Goal: Information Seeking & Learning: Learn about a topic

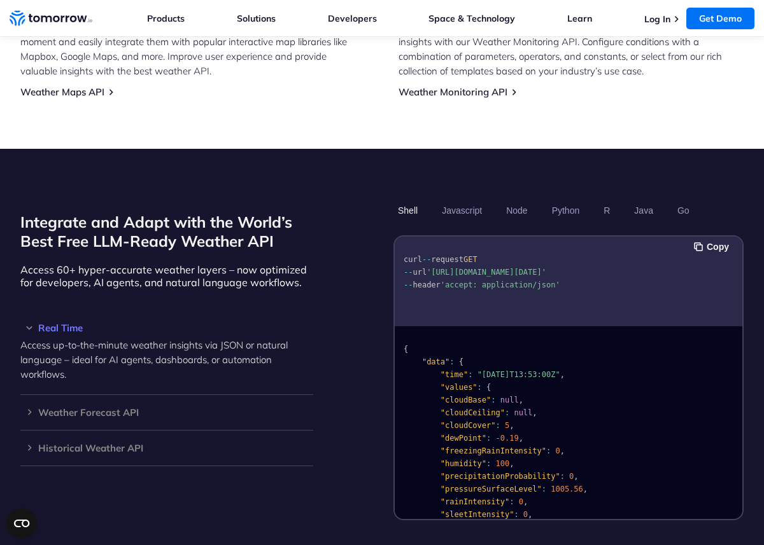
scroll to position [1254, 0]
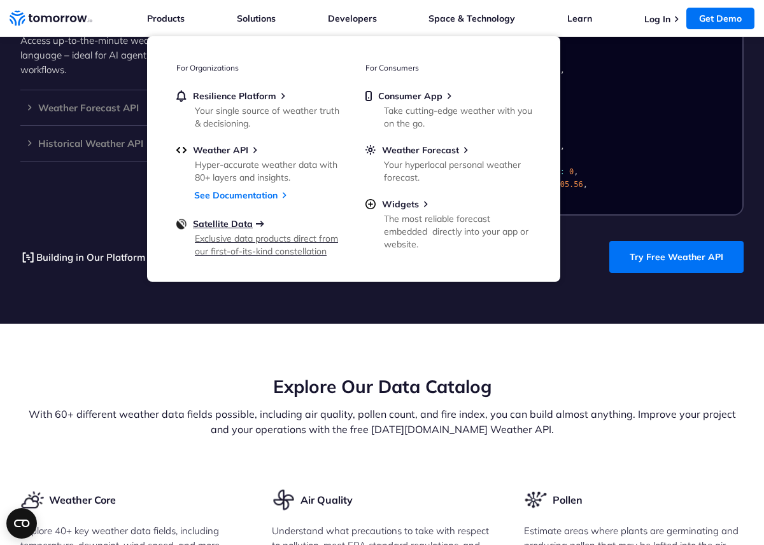
click at [246, 222] on span "Satellite Data" at bounding box center [223, 223] width 60 height 11
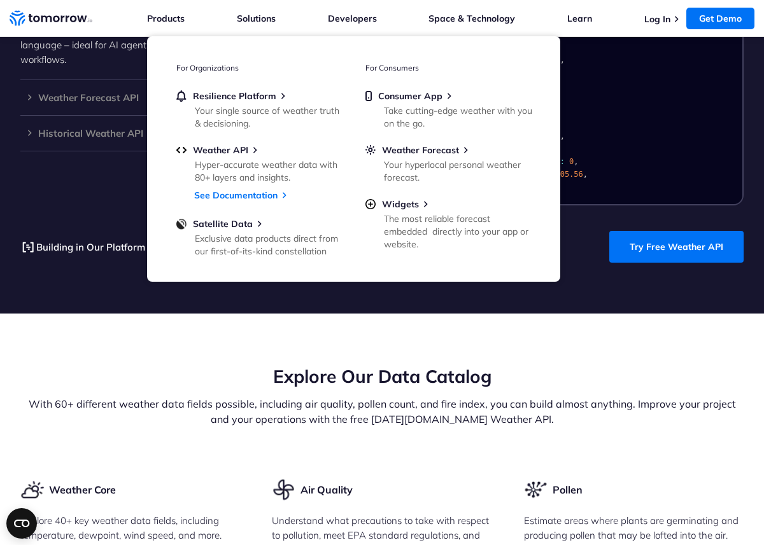
scroll to position [1265, 0]
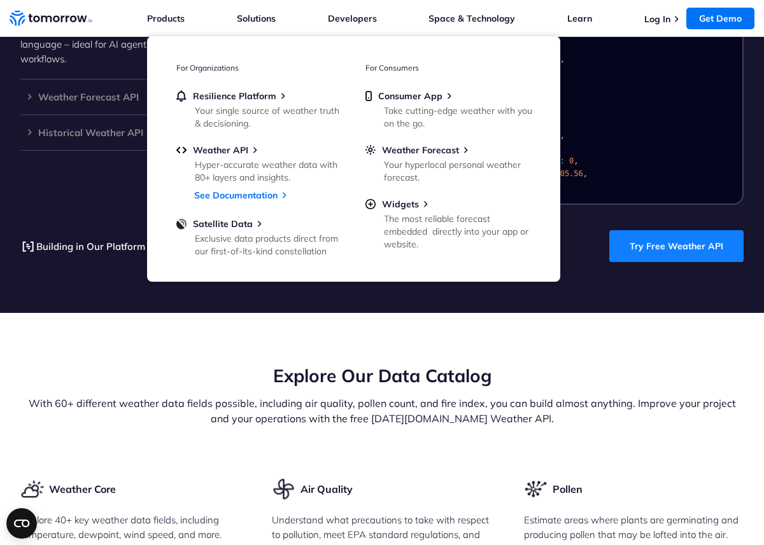
click at [711, 244] on link "Try Free Weather API" at bounding box center [676, 246] width 134 height 32
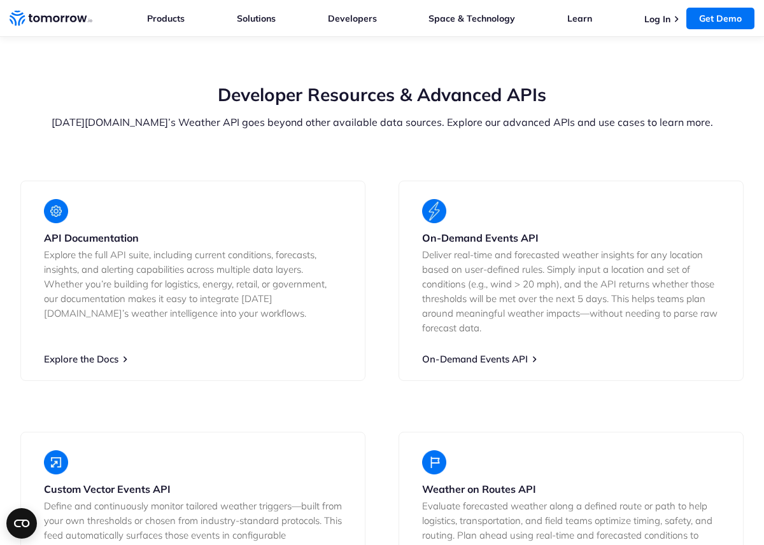
scroll to position [2463, 0]
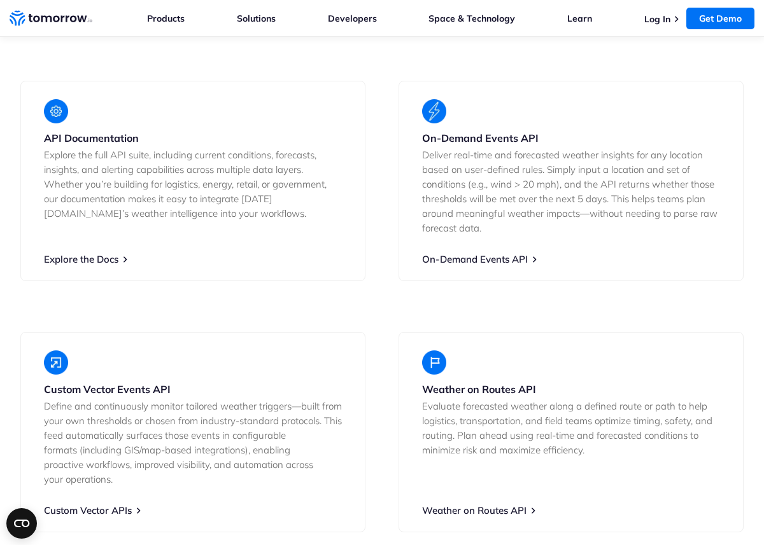
click at [137, 349] on div "Custom Vector Events API Define and continuously monitor tailored weather trigg…" at bounding box center [192, 432] width 345 height 200
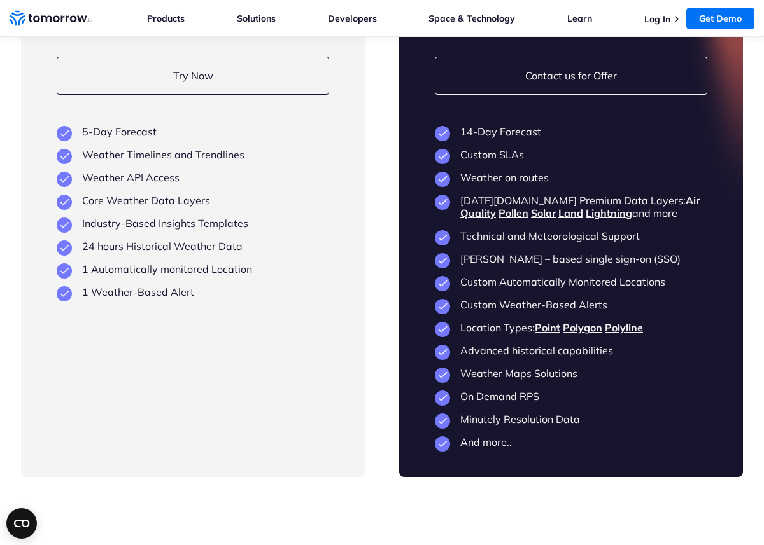
scroll to position [3265, 0]
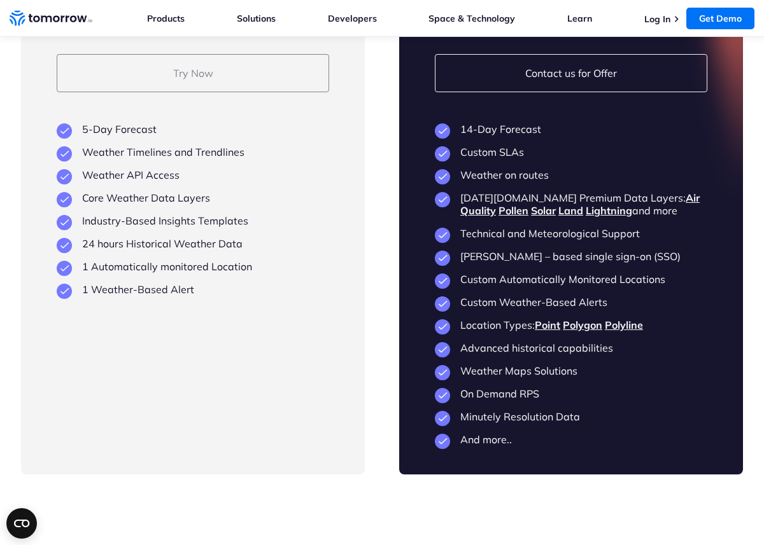
click at [199, 80] on link "Try Now" at bounding box center [193, 73] width 272 height 38
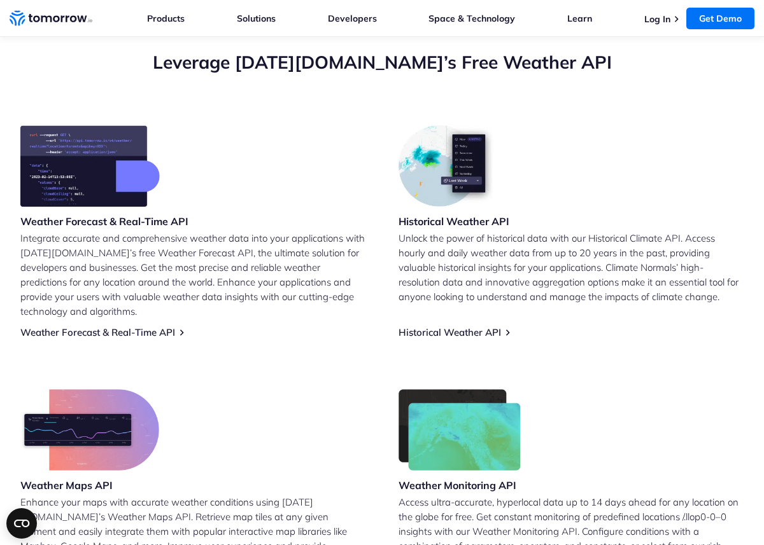
scroll to position [465, 0]
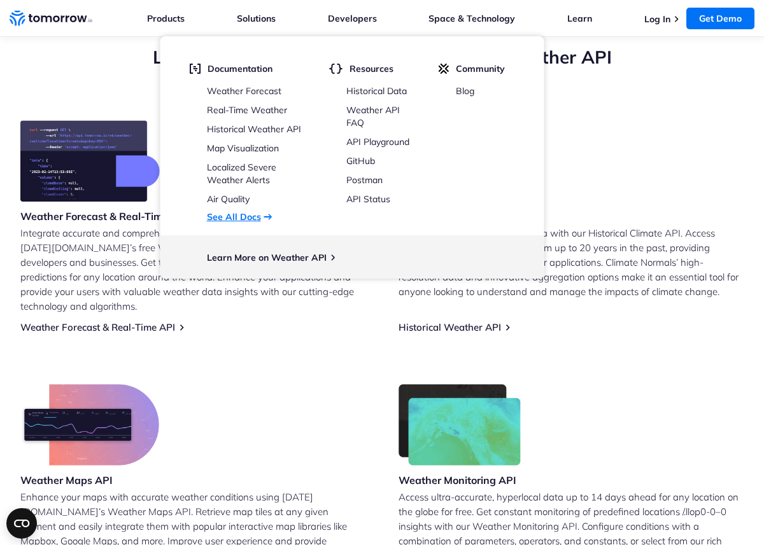
click at [244, 214] on link "See All Docs" at bounding box center [234, 216] width 54 height 11
